Goal: Task Accomplishment & Management: Complete application form

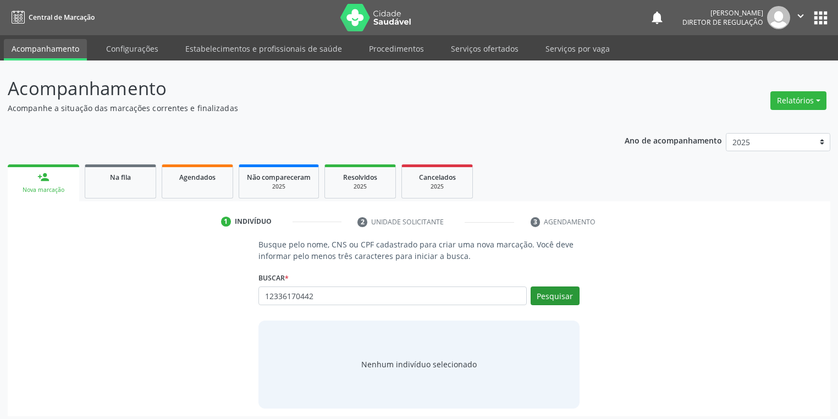
type input "12336170442"
click at [543, 296] on button "Pesquisar" at bounding box center [554, 295] width 49 height 19
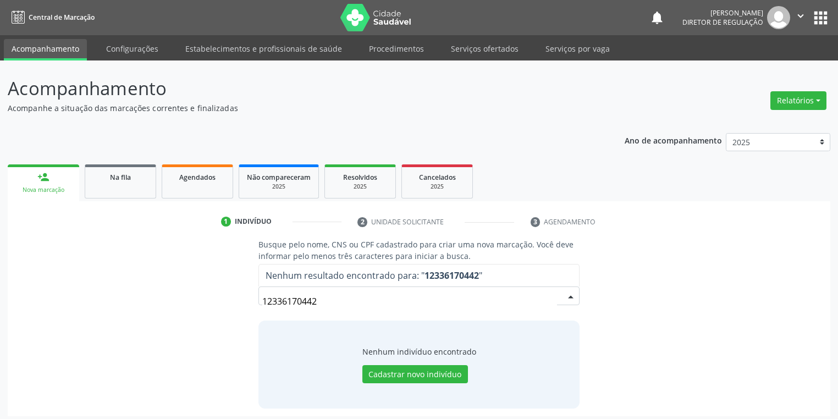
click at [342, 307] on input "12336170442" at bounding box center [409, 301] width 295 height 22
type input "1"
type input "12336170442"
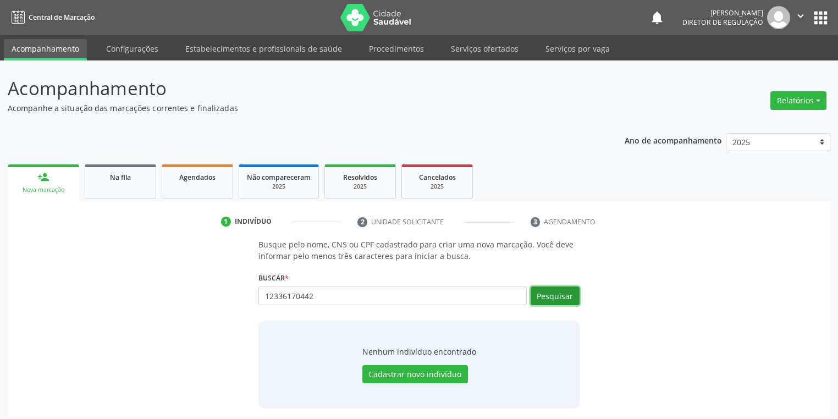
click at [553, 294] on button "Pesquisar" at bounding box center [554, 295] width 49 height 19
type input "1"
type input "709607674899473"
click at [548, 298] on button "Pesquisar" at bounding box center [554, 295] width 49 height 19
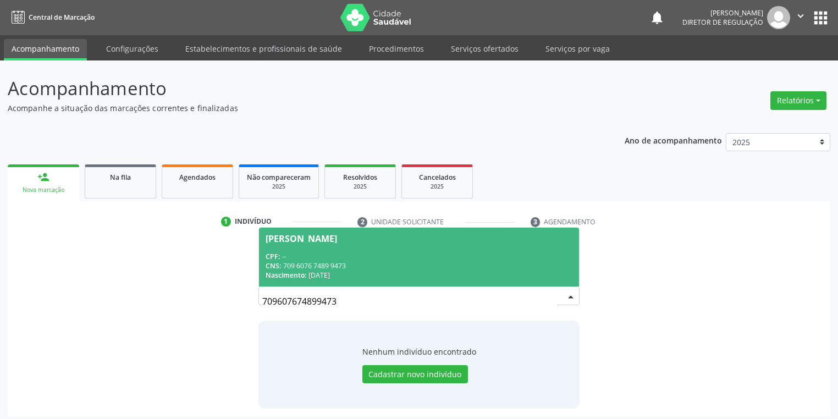
click at [356, 306] on input "709607674899473" at bounding box center [409, 301] width 295 height 22
click at [358, 266] on div "CNS: 709 6076 7489 9473" at bounding box center [419, 265] width 307 height 9
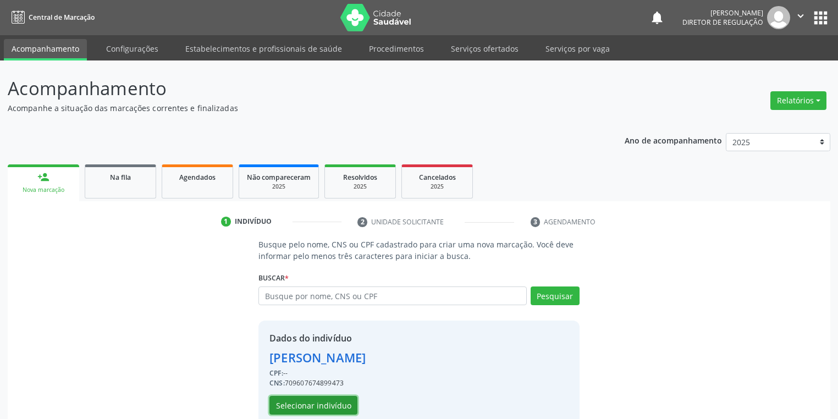
click at [310, 400] on button "Selecionar indivíduo" at bounding box center [313, 405] width 88 height 19
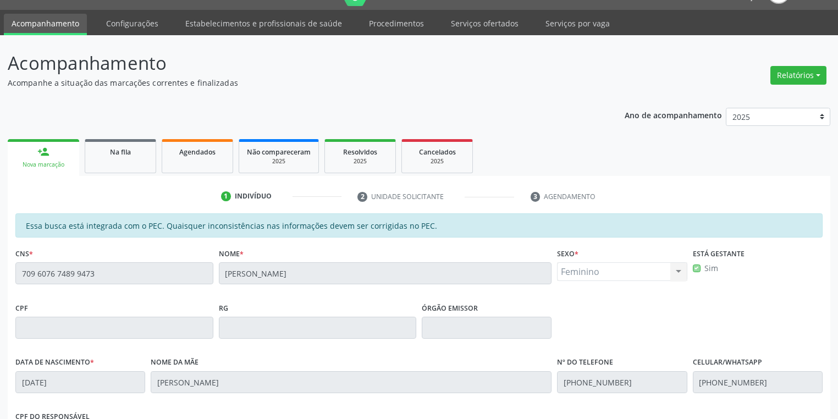
scroll to position [208, 0]
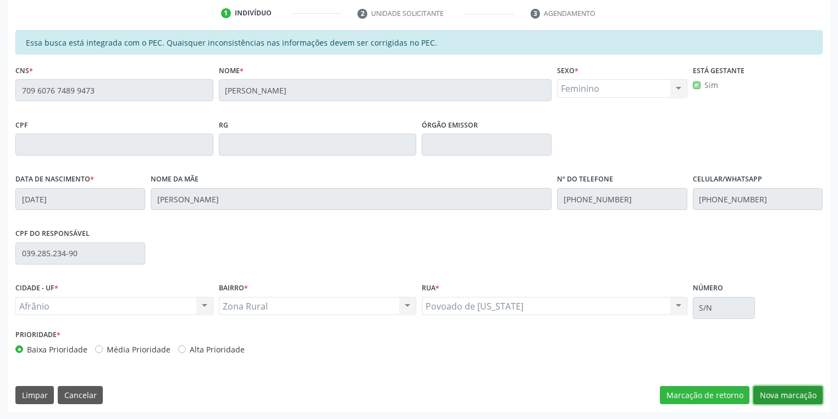
click at [778, 393] on button "Nova marcação" at bounding box center [787, 395] width 69 height 19
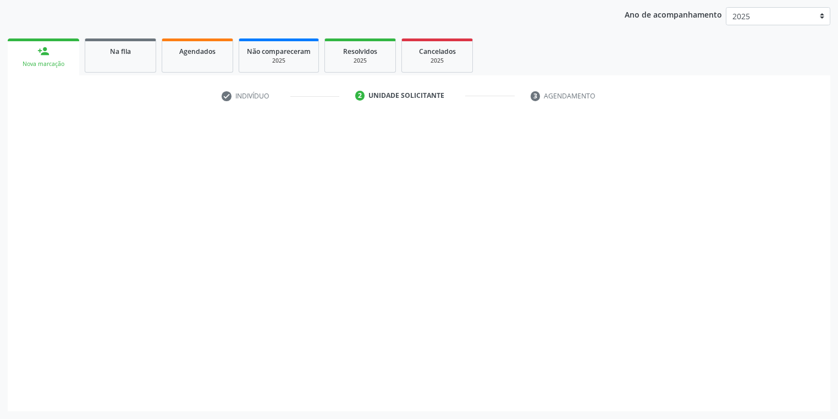
scroll to position [125, 0]
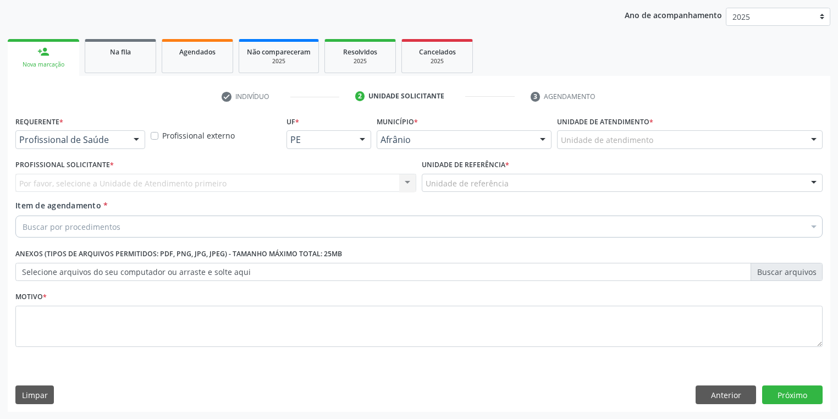
drag, startPoint x: 566, startPoint y: 134, endPoint x: 566, endPoint y: 153, distance: 19.2
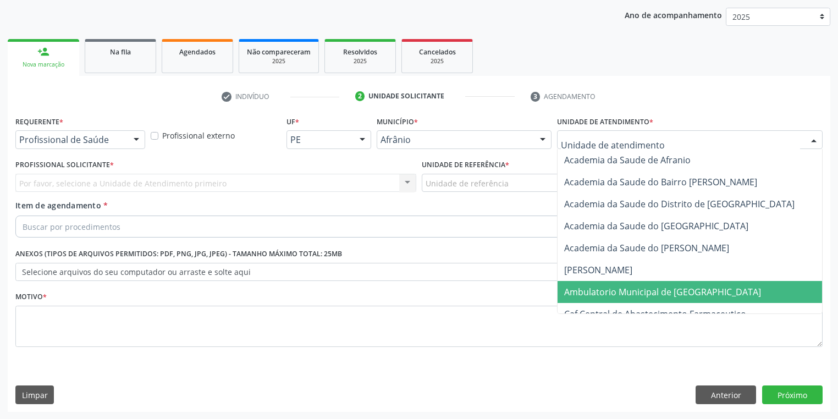
click at [576, 284] on span "Ambulatorio Municipal de [GEOGRAPHIC_DATA]" at bounding box center [691, 292] width 268 height 22
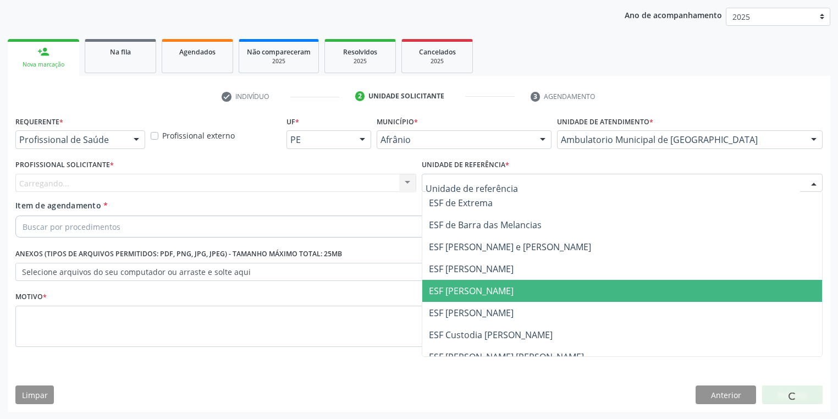
click at [460, 298] on span "ESF [PERSON_NAME]" at bounding box center [622, 291] width 400 height 22
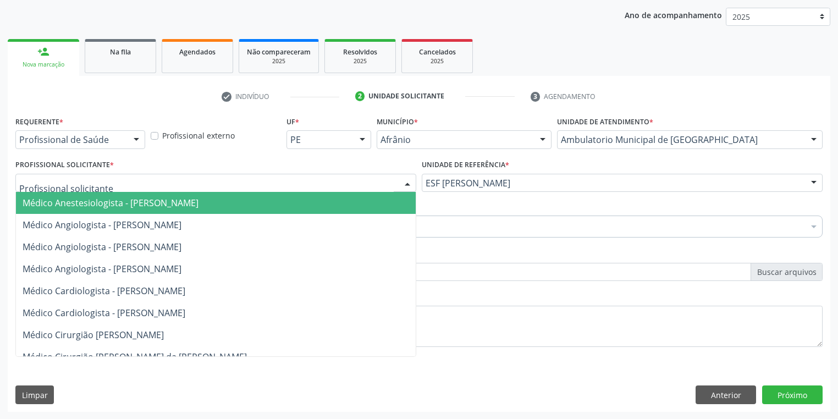
click at [71, 190] on div at bounding box center [215, 183] width 401 height 19
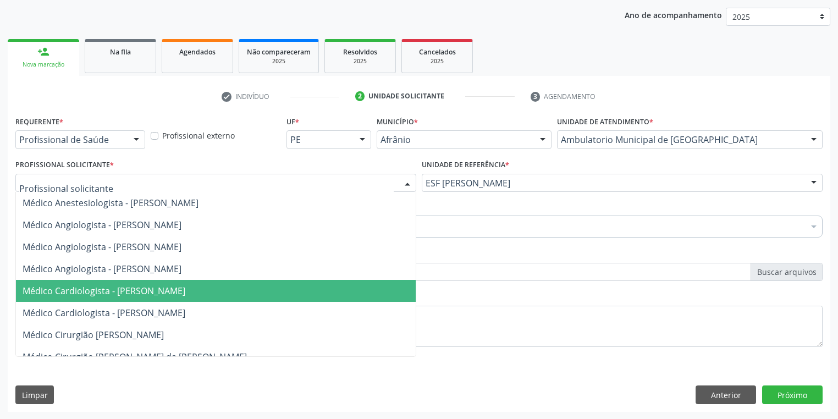
drag, startPoint x: 115, startPoint y: 295, endPoint x: 107, endPoint y: 292, distance: 8.5
click at [114, 294] on span "Médico Cardiologista - [PERSON_NAME]" at bounding box center [104, 291] width 163 height 12
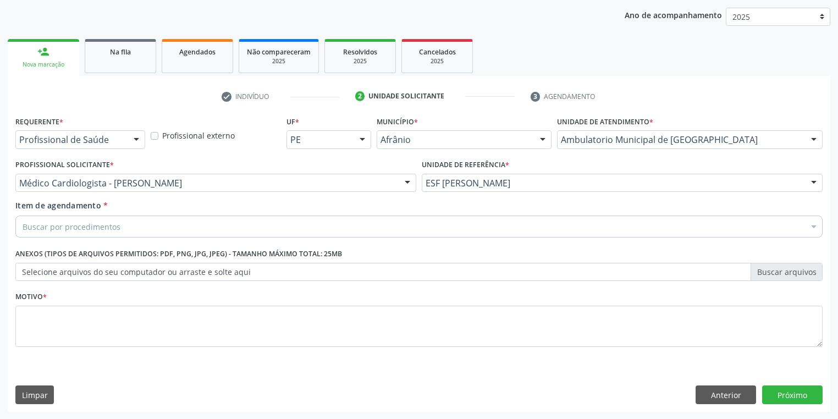
click at [47, 233] on div "Buscar por procedimentos" at bounding box center [418, 226] width 807 height 22
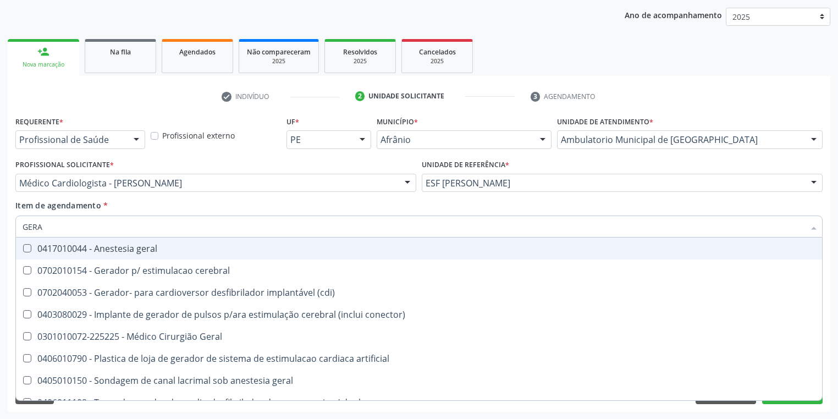
type input "GERAL"
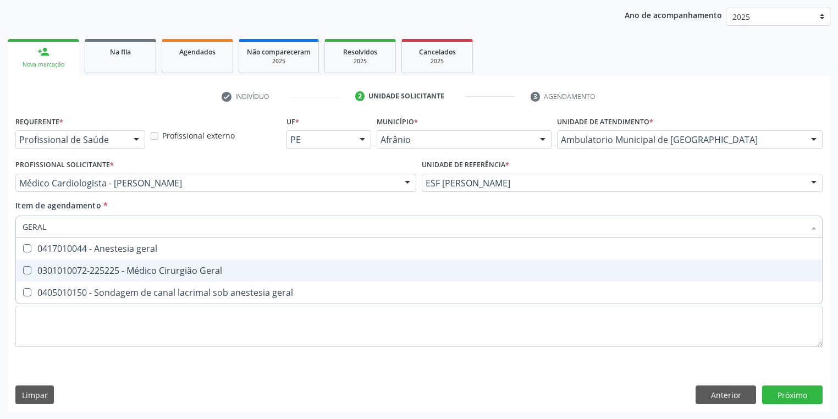
click at [63, 277] on span "0301010072-225225 - Médico Cirurgião Geral" at bounding box center [419, 270] width 806 height 22
checkbox Geral "true"
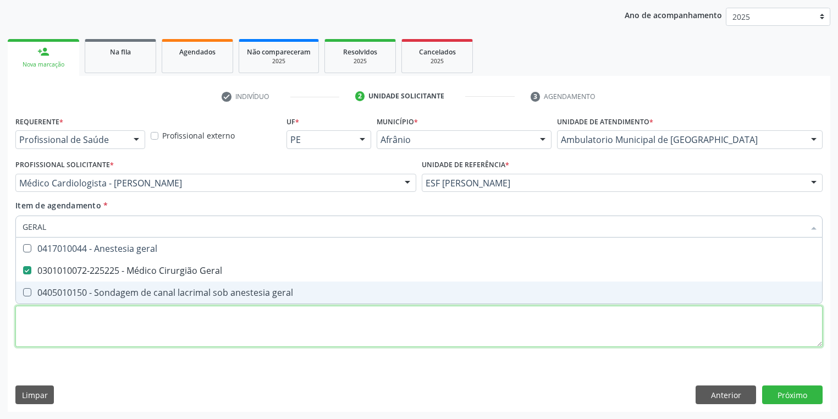
drag, startPoint x: 43, startPoint y: 336, endPoint x: 42, endPoint y: 342, distance: 6.7
click at [42, 341] on div "Requerente * Profissional de Saúde Profissional de Saúde Paciente Nenhum result…" at bounding box center [418, 237] width 807 height 249
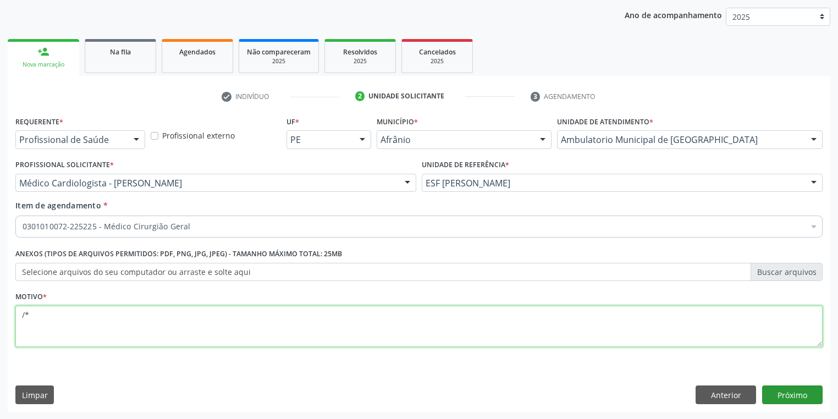
type textarea "/*"
click at [787, 397] on button "Próximo" at bounding box center [792, 394] width 60 height 19
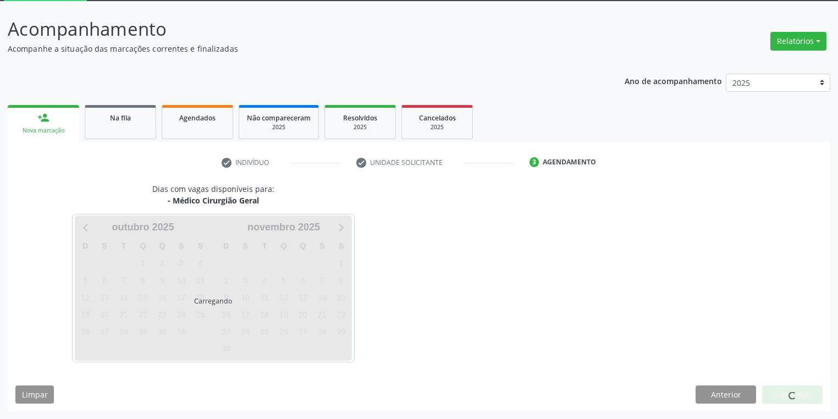
scroll to position [59, 0]
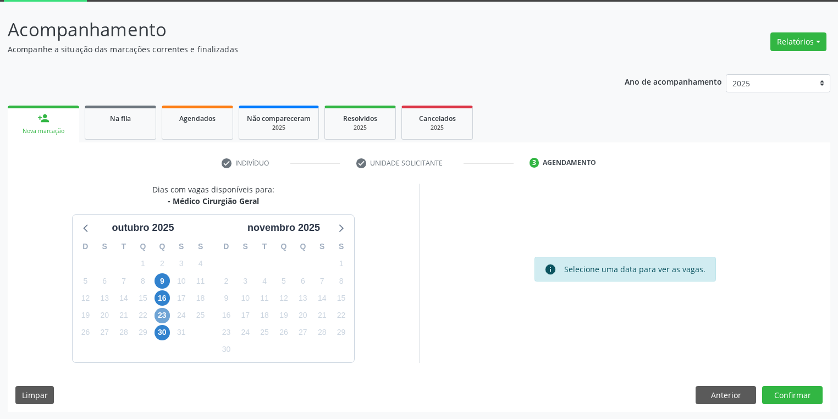
click at [163, 318] on span "23" at bounding box center [161, 315] width 15 height 15
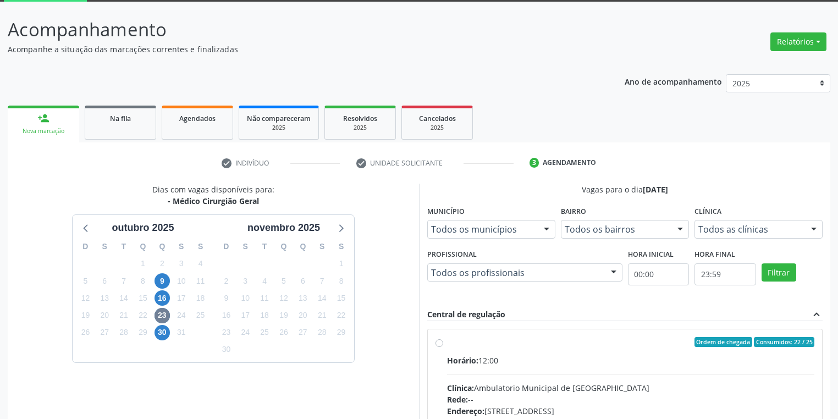
click at [443, 347] on input "Ordem de chegada Consumidos: 22 / 25 Horário: 12:00 Clínica: Ambulatorio Munici…" at bounding box center [439, 342] width 8 height 10
radio input "true"
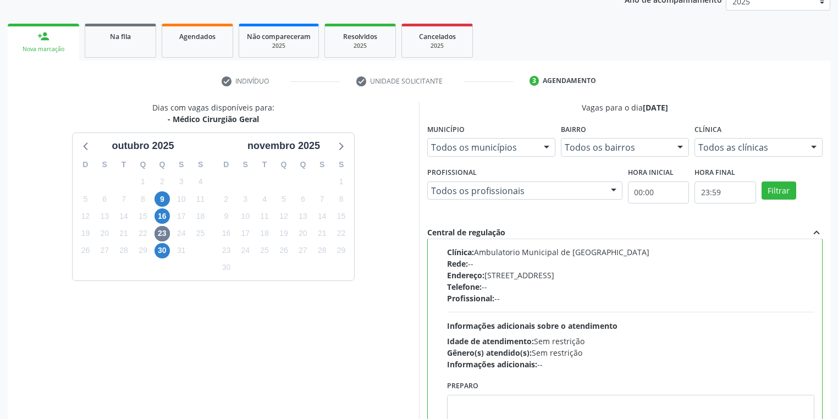
scroll to position [237, 0]
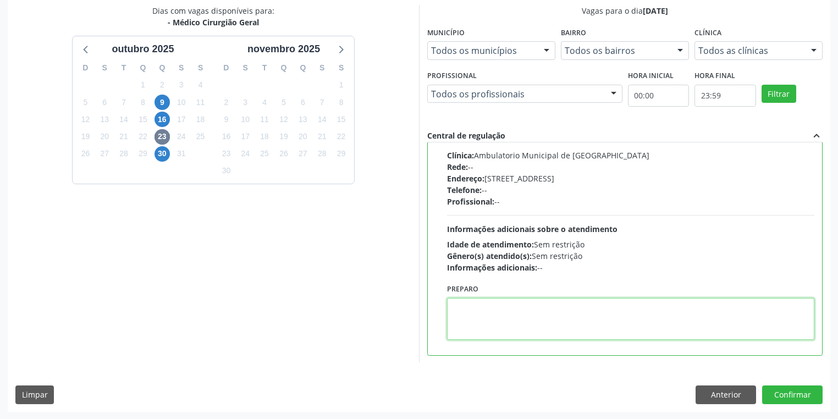
drag, startPoint x: 506, startPoint y: 330, endPoint x: 662, endPoint y: 354, distance: 157.9
click at [506, 330] on textarea at bounding box center [630, 319] width 367 height 42
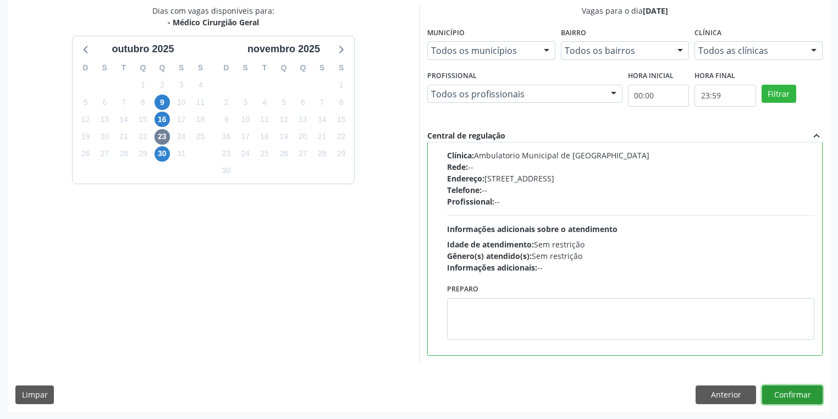
click at [788, 398] on button "Confirmar" at bounding box center [792, 394] width 60 height 19
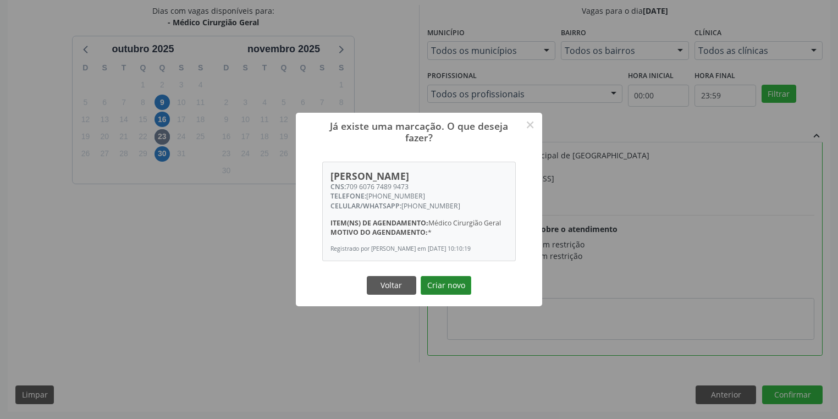
click at [444, 292] on button "Criar novo" at bounding box center [446, 285] width 51 height 19
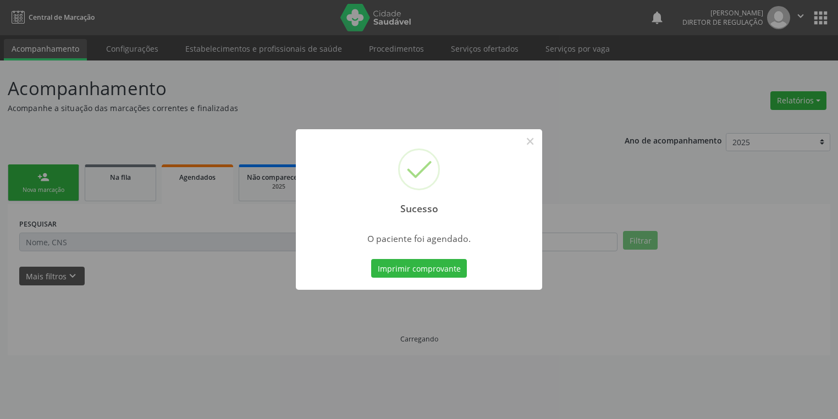
scroll to position [0, 0]
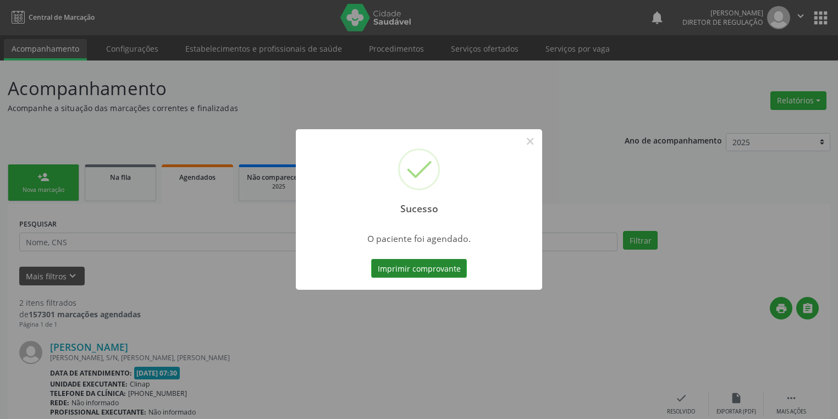
click at [413, 267] on button "Imprimir comprovante" at bounding box center [419, 268] width 96 height 19
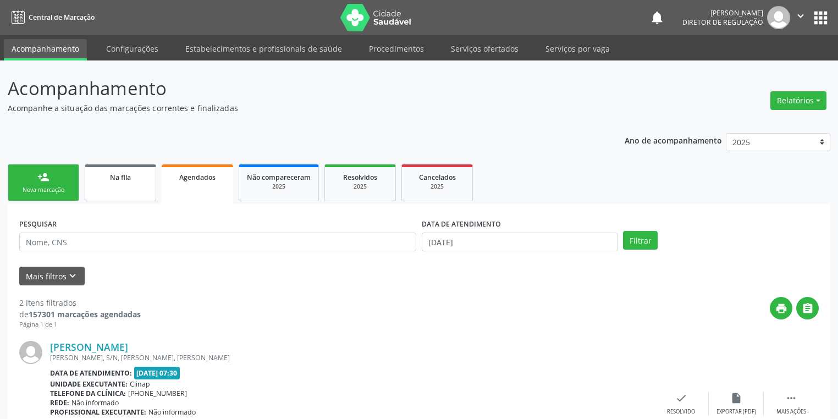
click at [96, 174] on div "Na fila" at bounding box center [120, 177] width 55 height 12
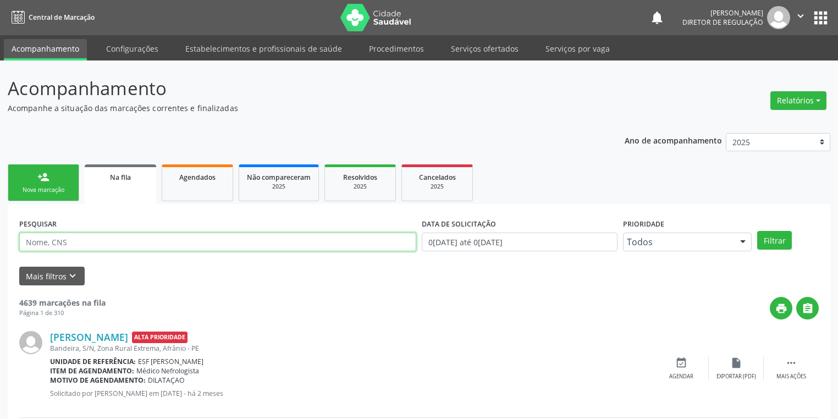
click at [72, 244] on input "text" at bounding box center [217, 242] width 397 height 19
click at [772, 242] on button "Filtrar" at bounding box center [774, 240] width 35 height 19
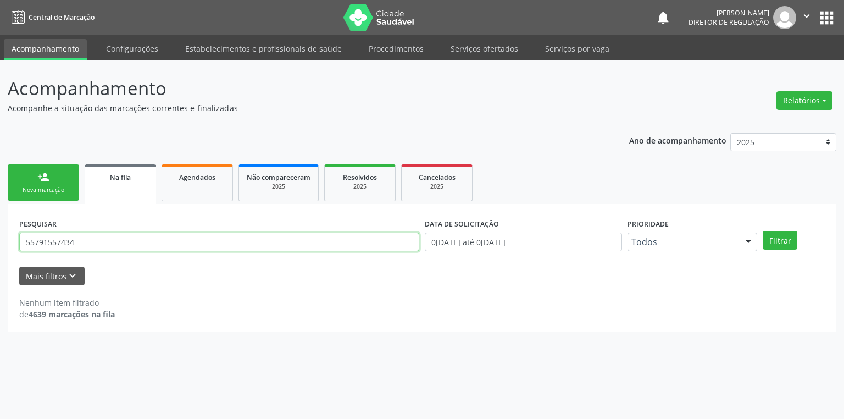
click at [120, 246] on input "55791557434" at bounding box center [219, 242] width 400 height 19
type input "5"
click at [775, 236] on button "Filtrar" at bounding box center [780, 240] width 35 height 19
click at [101, 235] on input "55791557434" at bounding box center [219, 242] width 400 height 19
type input "5"
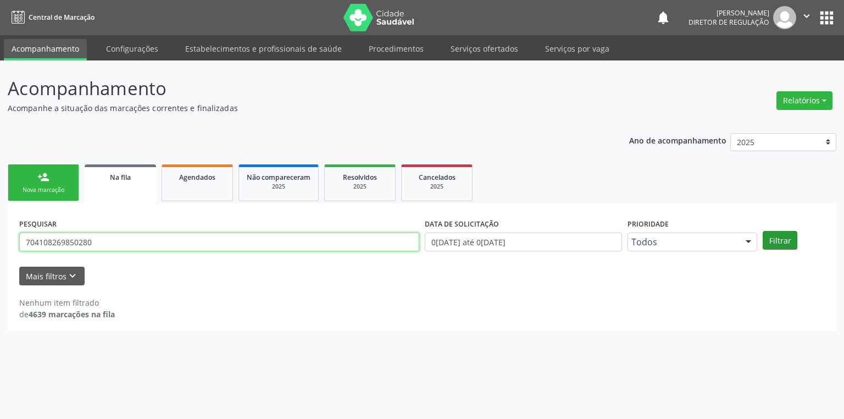
type input "704108269850280"
click at [784, 237] on button "Filtrar" at bounding box center [780, 240] width 35 height 19
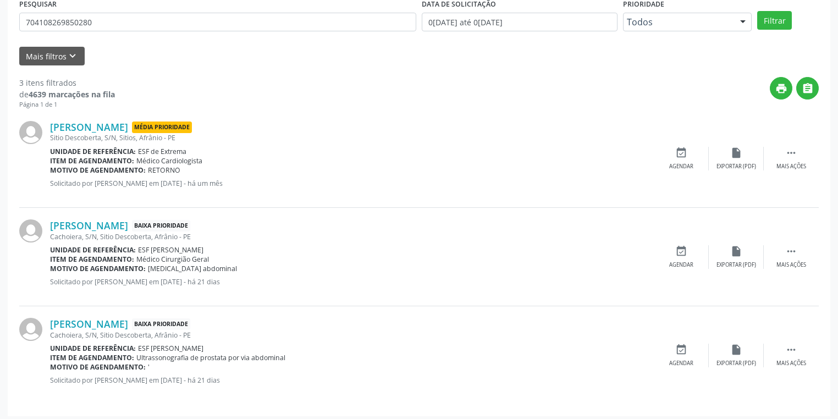
scroll to position [223, 0]
